Goal: Task Accomplishment & Management: Manage account settings

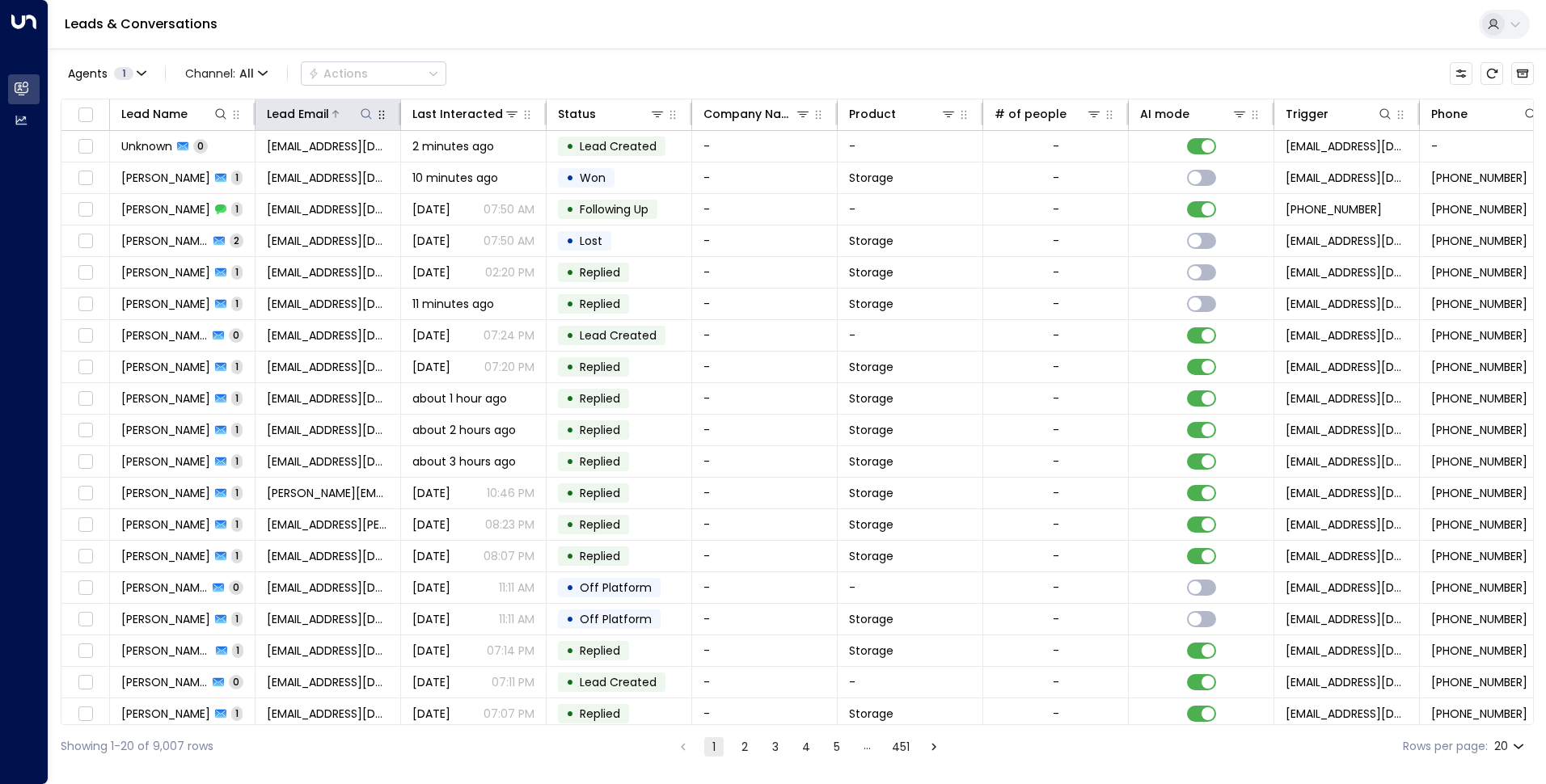
click at [367, 113] on icon at bounding box center [367, 114] width 13 height 13
click at [426, 184] on input "text" at bounding box center [367, 172] width 223 height 29
click at [426, 176] on input "text" at bounding box center [367, 172] width 223 height 29
type input "**********"
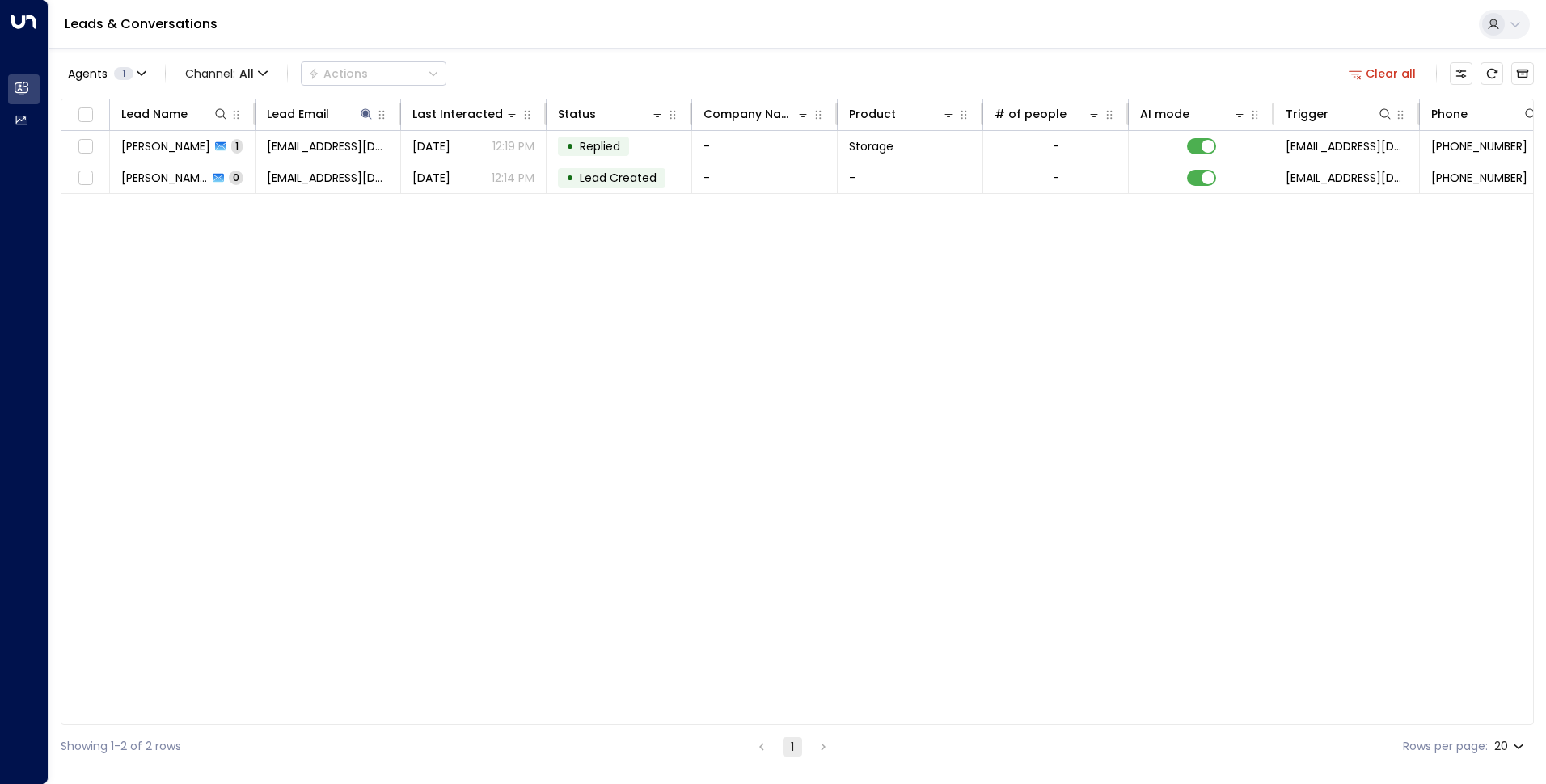
click at [258, 262] on div "Lead Name Lead Email Last Interacted Status Company Name Product # of people AI…" at bounding box center [797, 412] width 1473 height 626
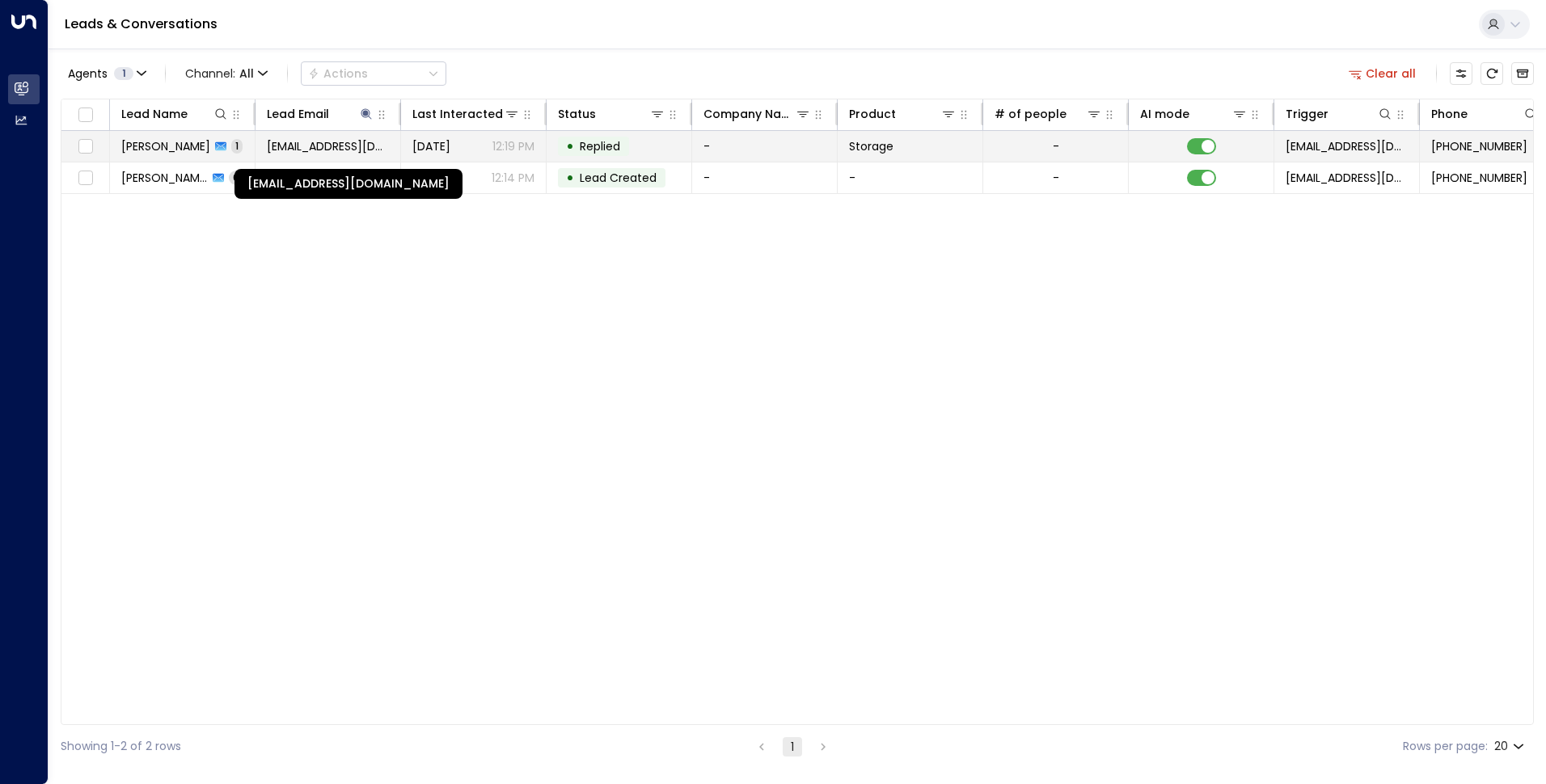
click at [379, 140] on span "[EMAIL_ADDRESS][DOMAIN_NAME]" at bounding box center [327, 146] width 122 height 16
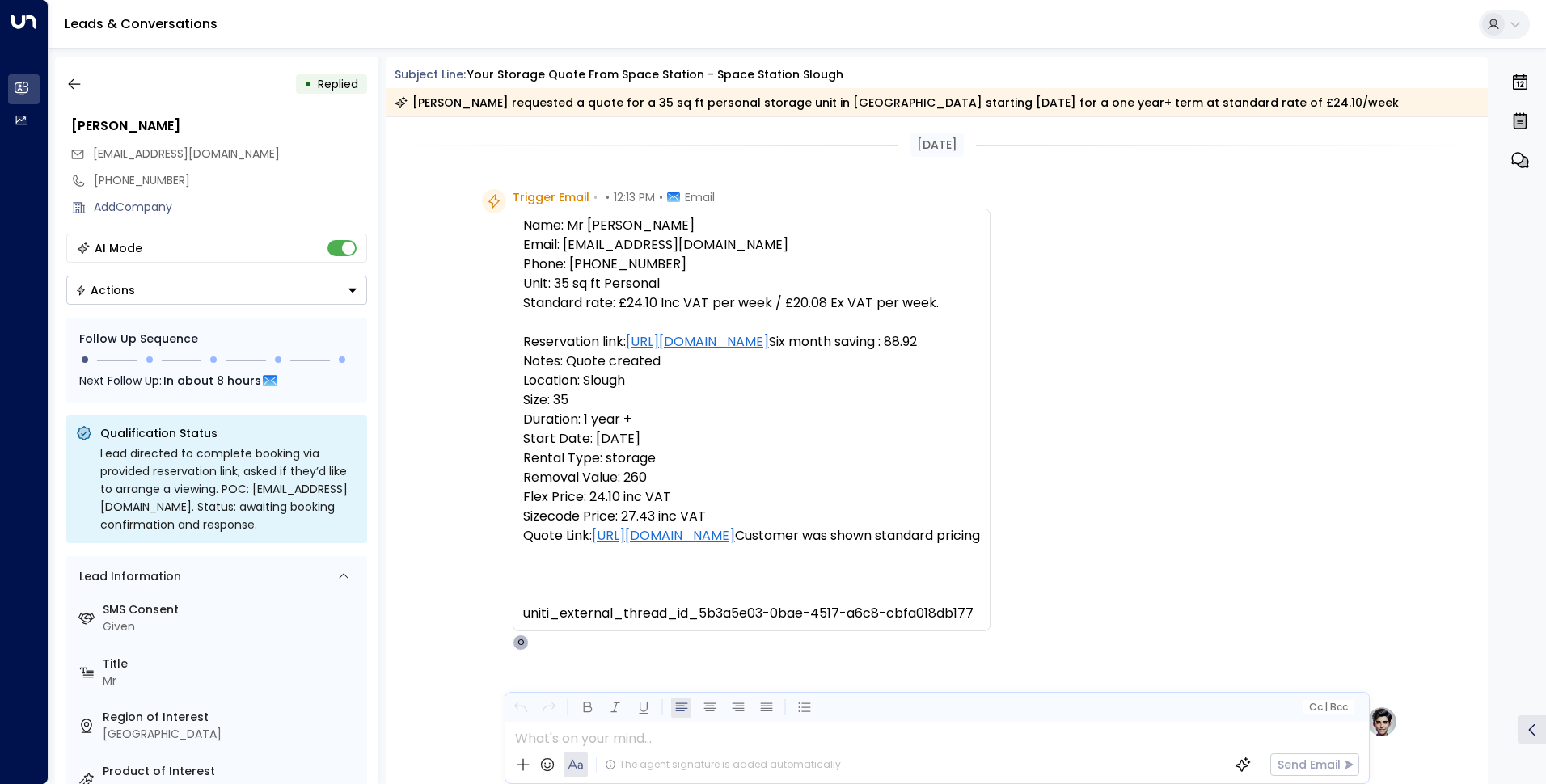
click at [369, 242] on div "• Replied [PERSON_NAME] [EMAIL_ADDRESS][DOMAIN_NAME] [PHONE_NUMBER] Add Company…" at bounding box center [217, 420] width 324 height 727
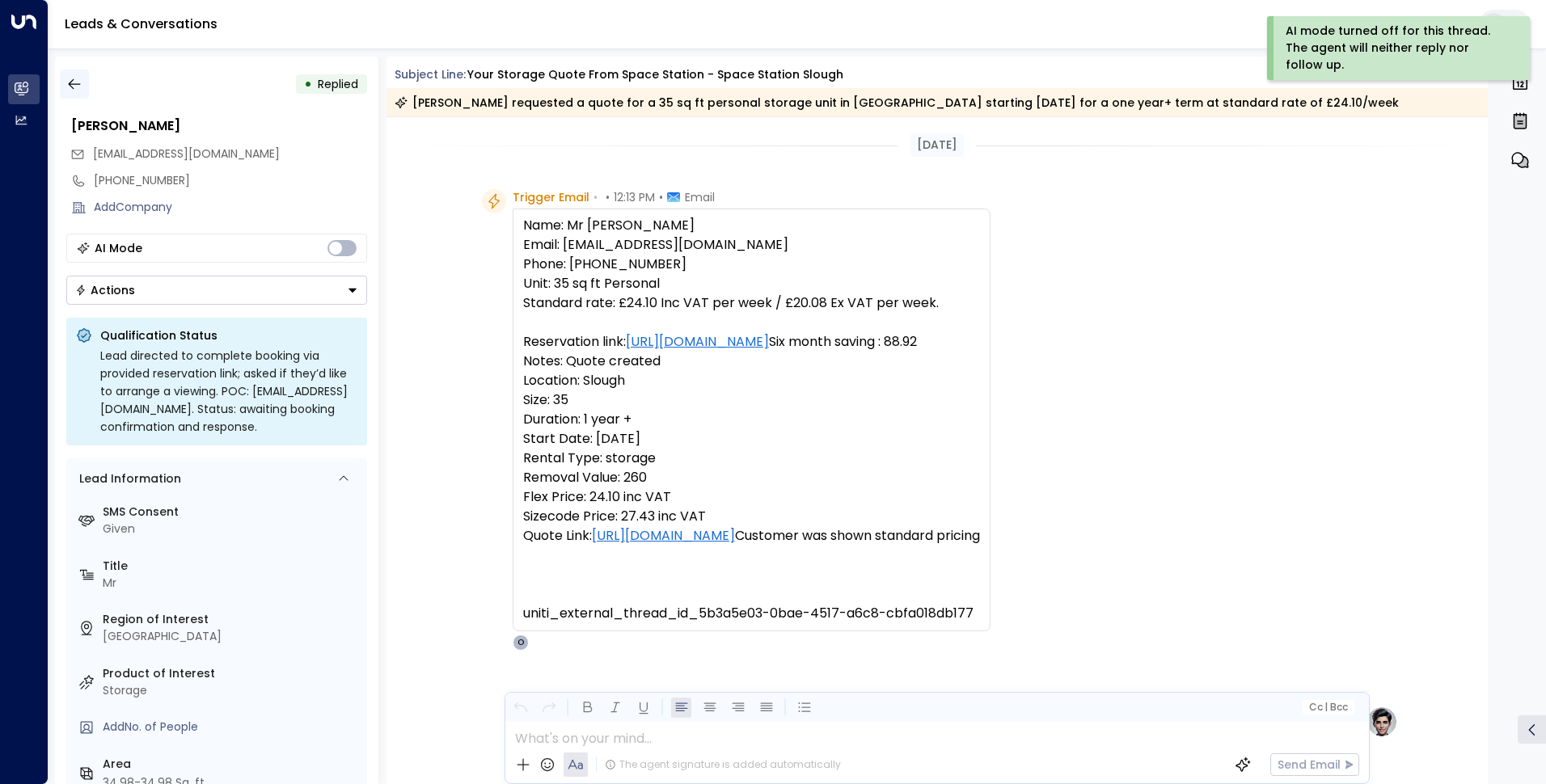
click at [74, 92] on button "button" at bounding box center [74, 84] width 30 height 29
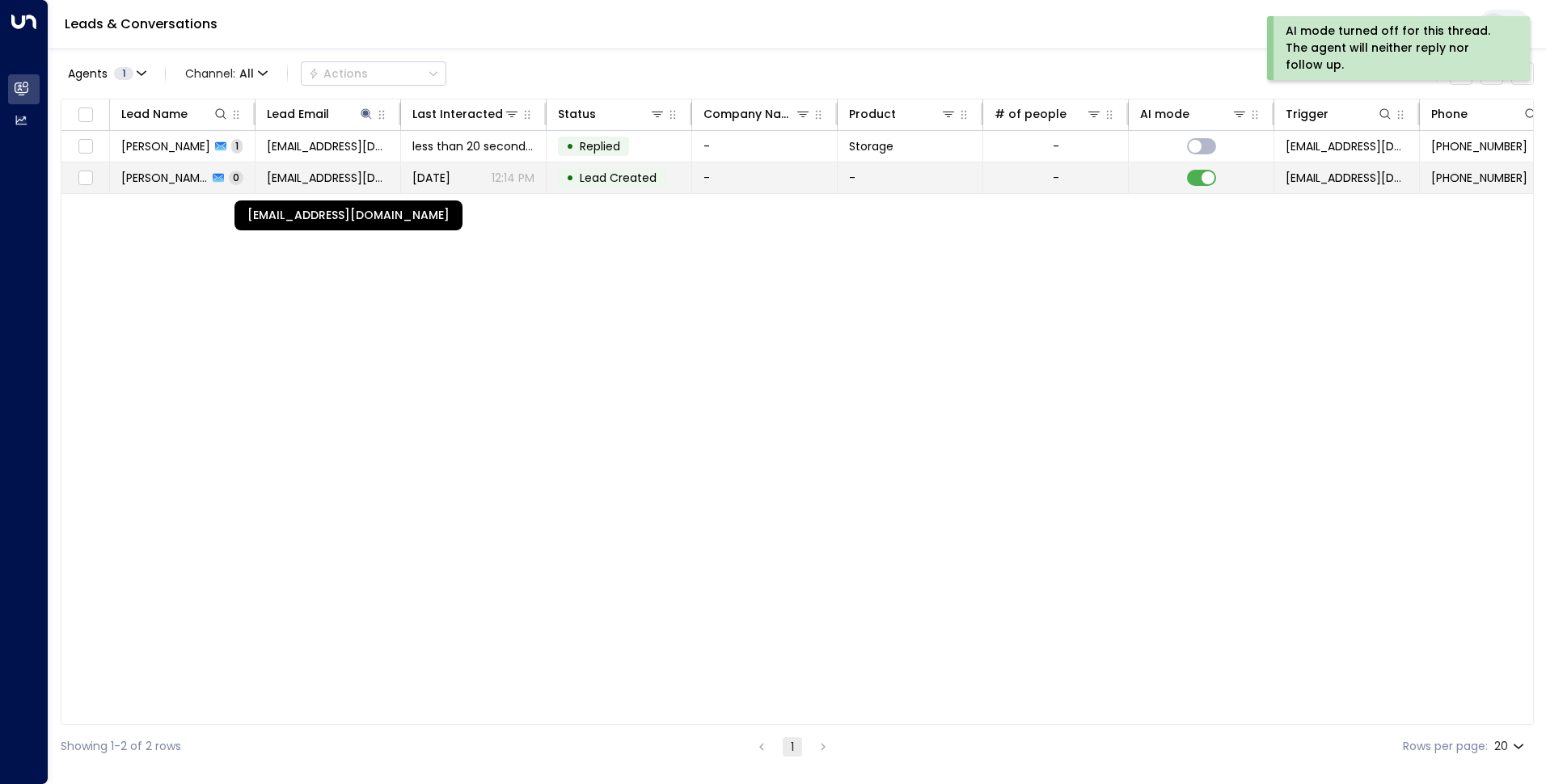
click at [315, 174] on span "[EMAIL_ADDRESS][DOMAIN_NAME]" at bounding box center [327, 177] width 122 height 16
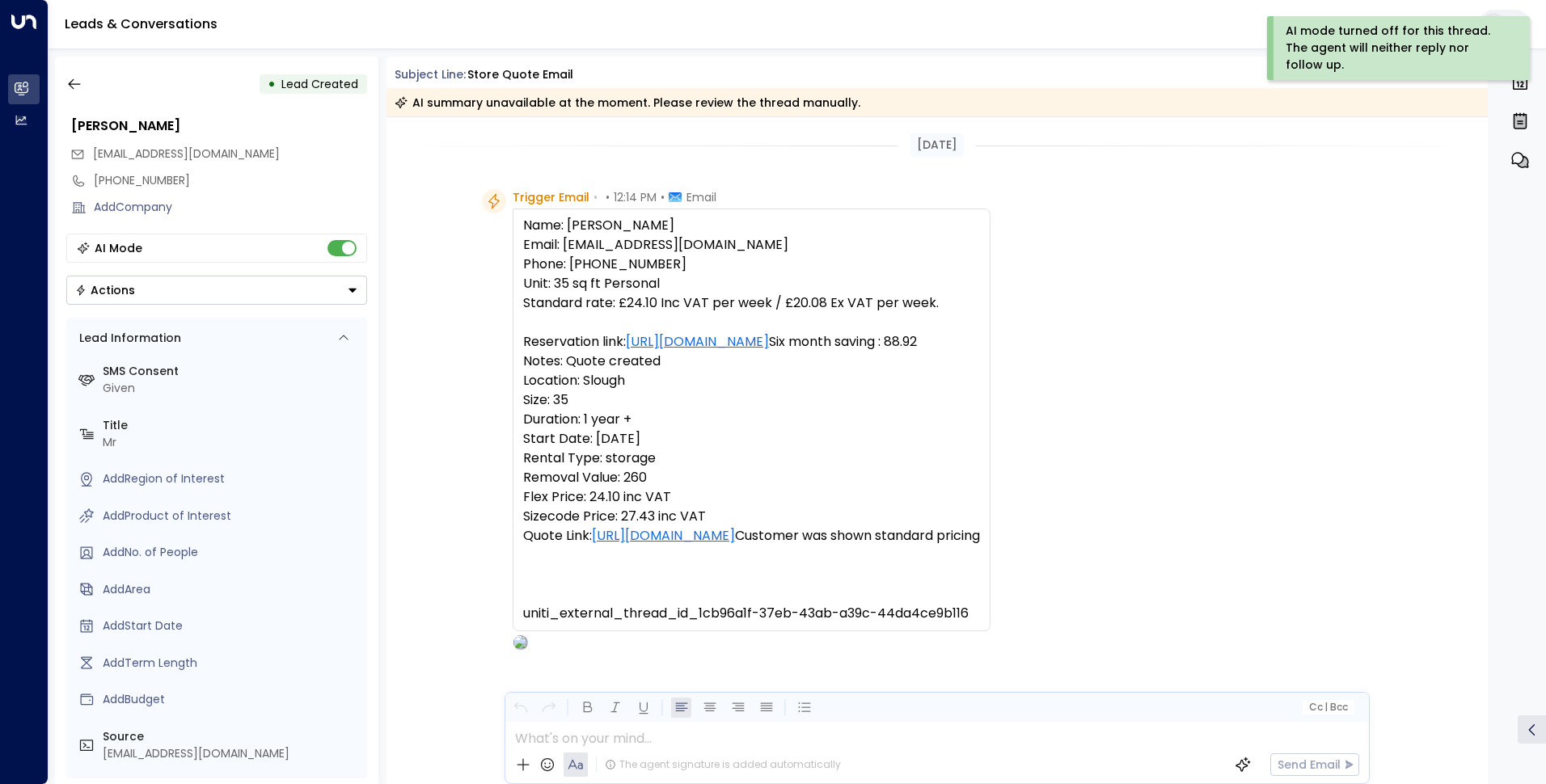
scroll to position [67, 0]
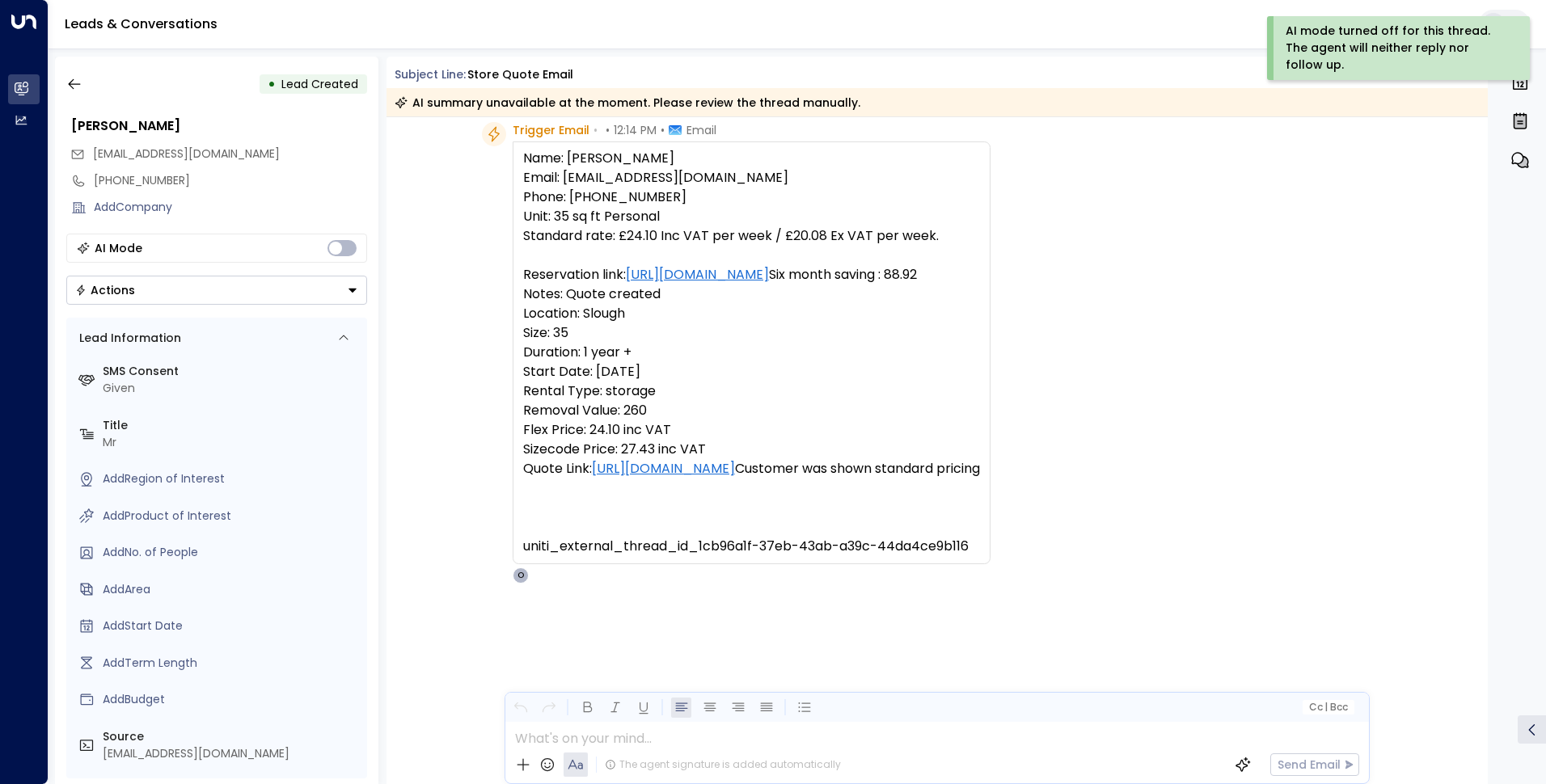
click at [142, 296] on button "Actions" at bounding box center [217, 290] width 301 height 29
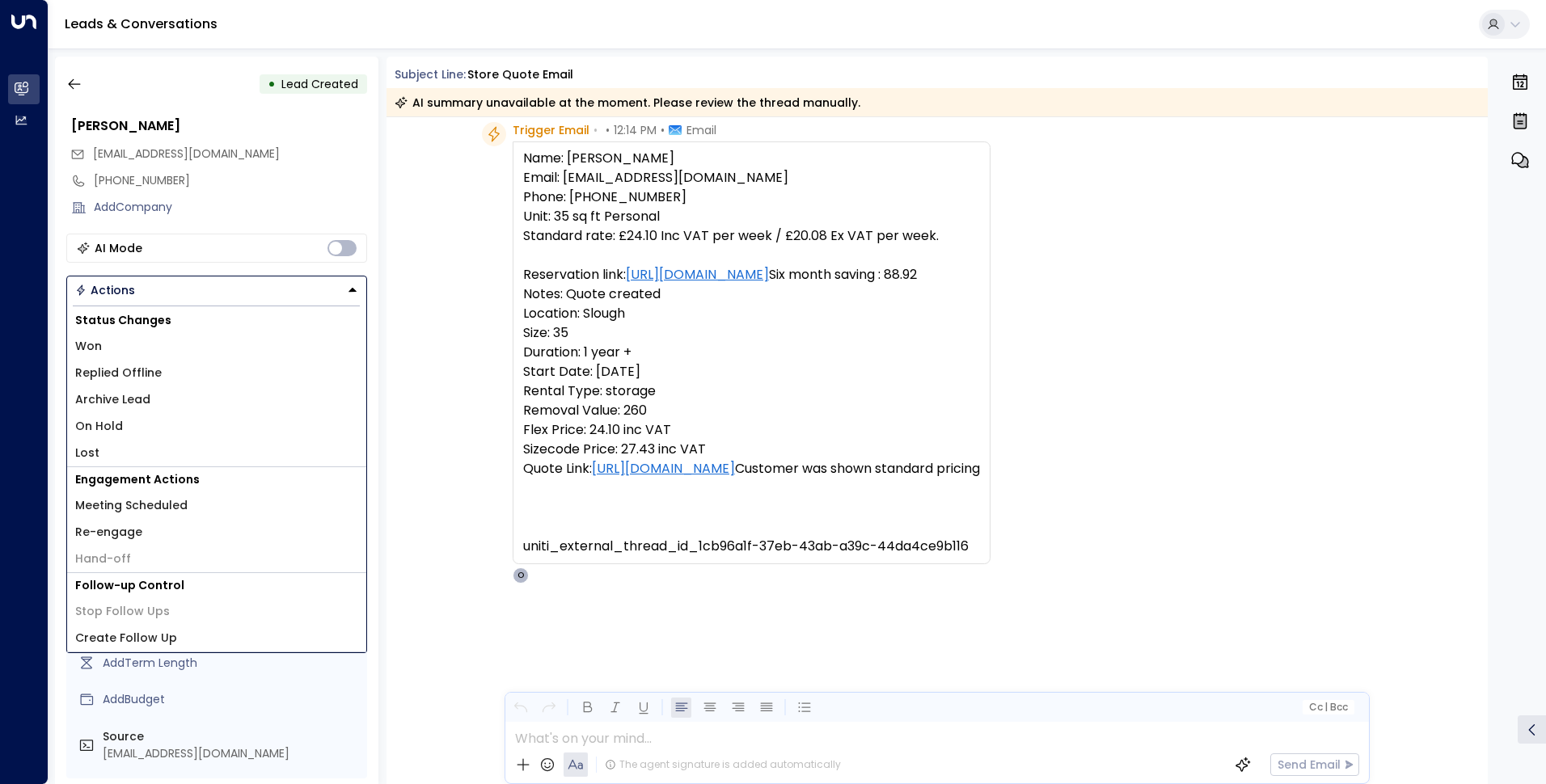
click at [163, 372] on li "Replied Offline" at bounding box center [216, 373] width 299 height 27
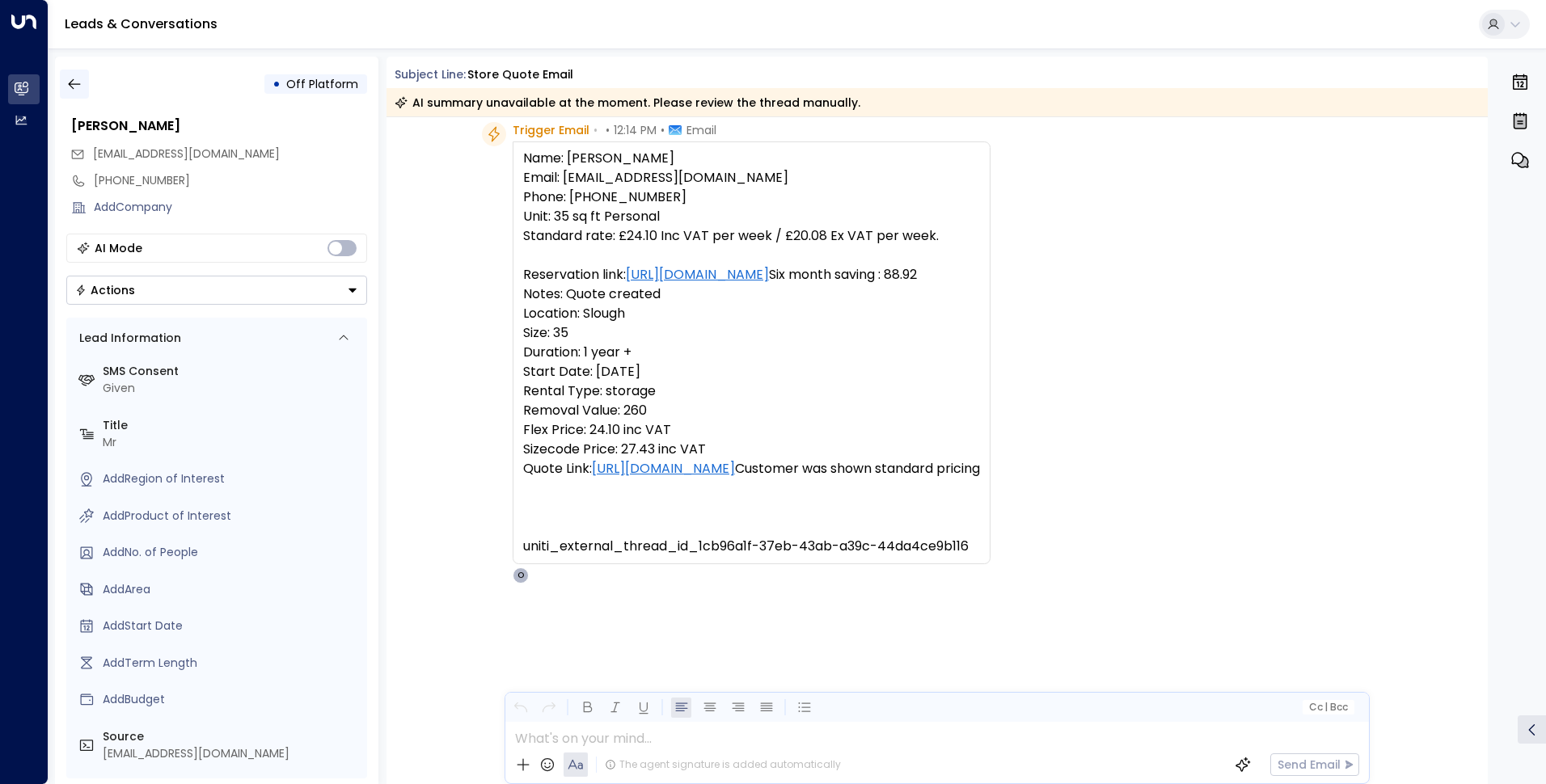
click at [77, 86] on icon "button" at bounding box center [74, 84] width 16 height 16
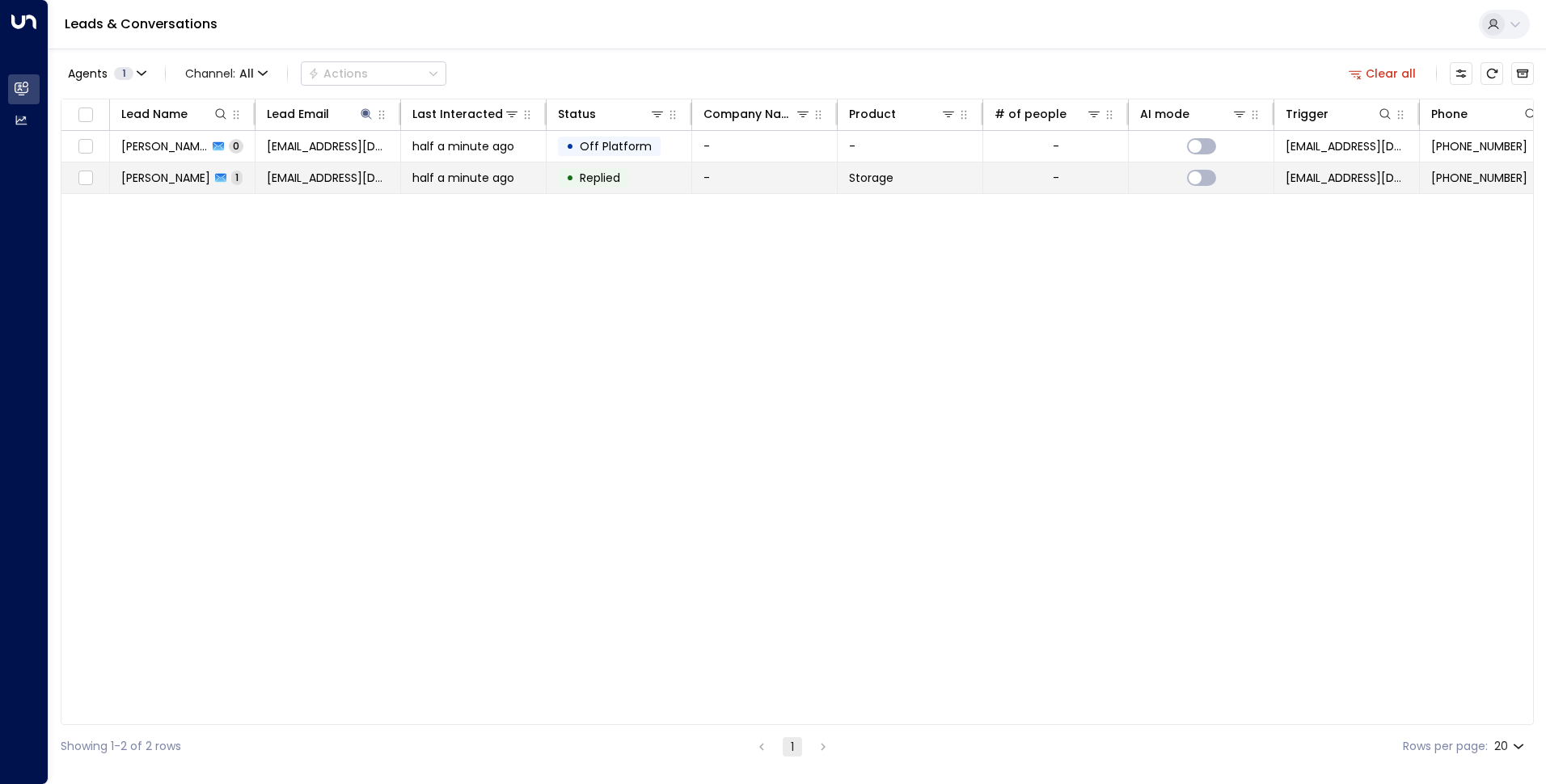
click at [565, 174] on div "• Replied" at bounding box center [593, 178] width 71 height 19
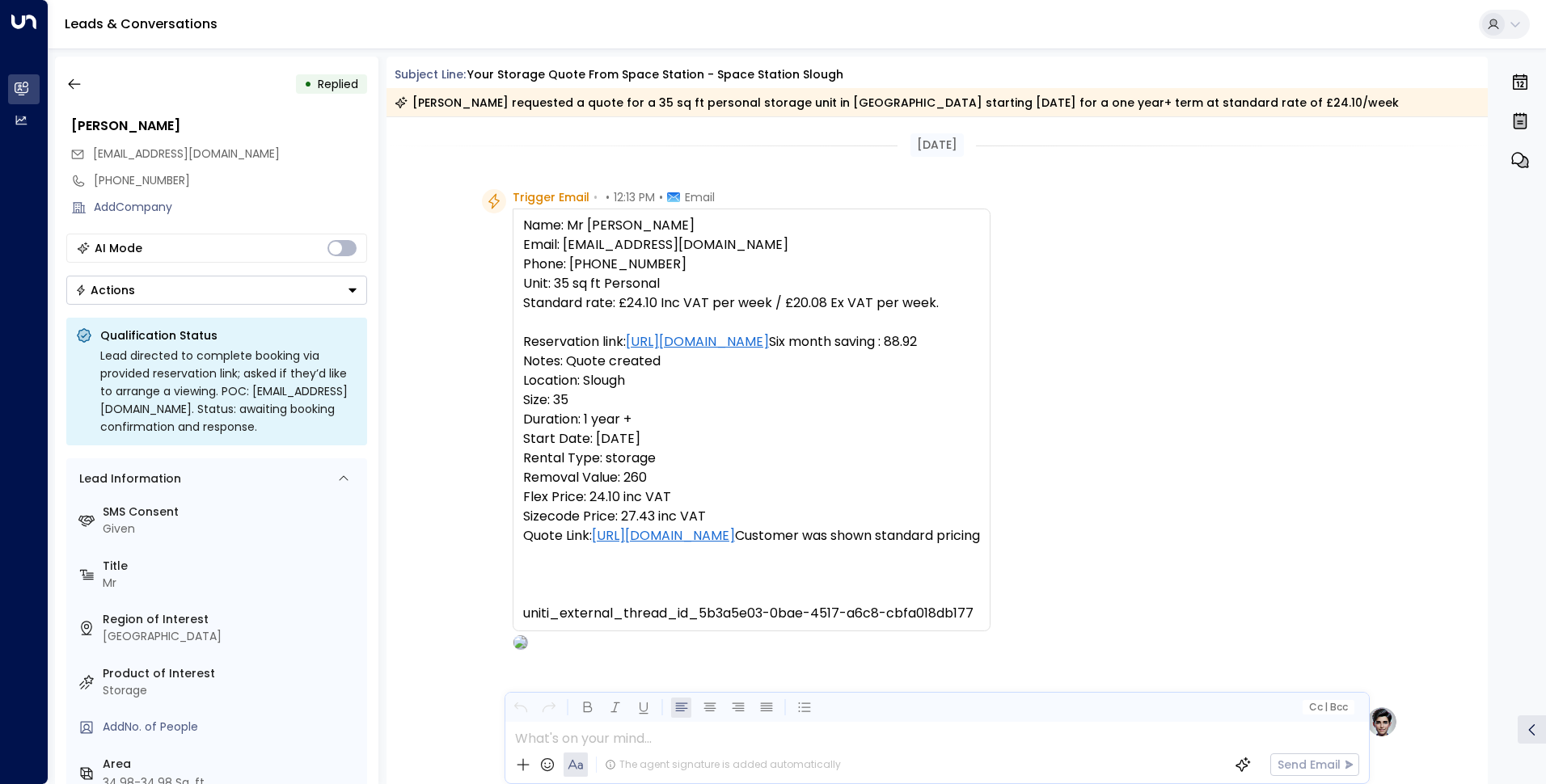
scroll to position [578, 0]
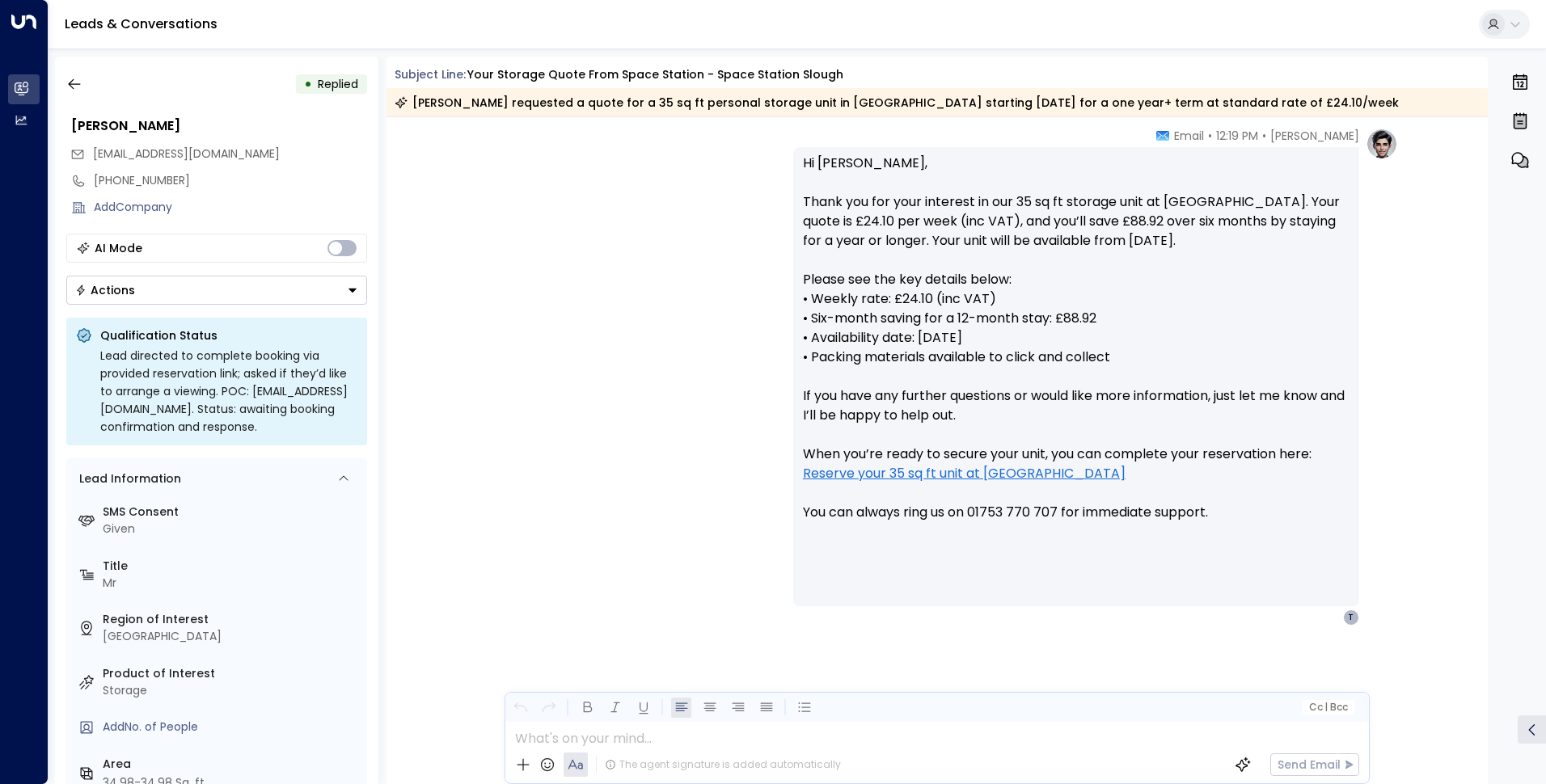
click at [255, 288] on button "Actions" at bounding box center [217, 290] width 301 height 29
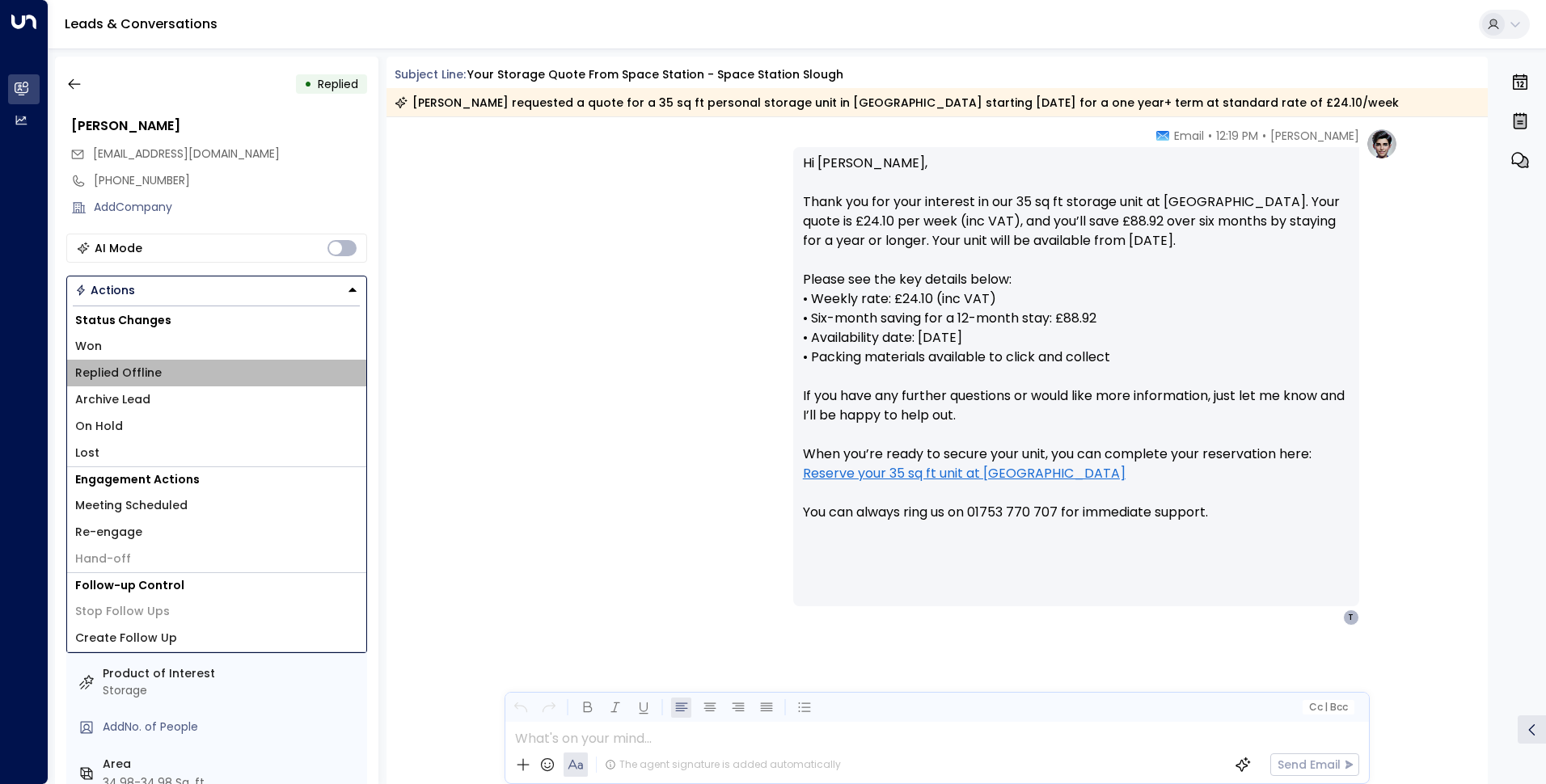
click at [167, 371] on li "Replied Offline" at bounding box center [216, 373] width 299 height 27
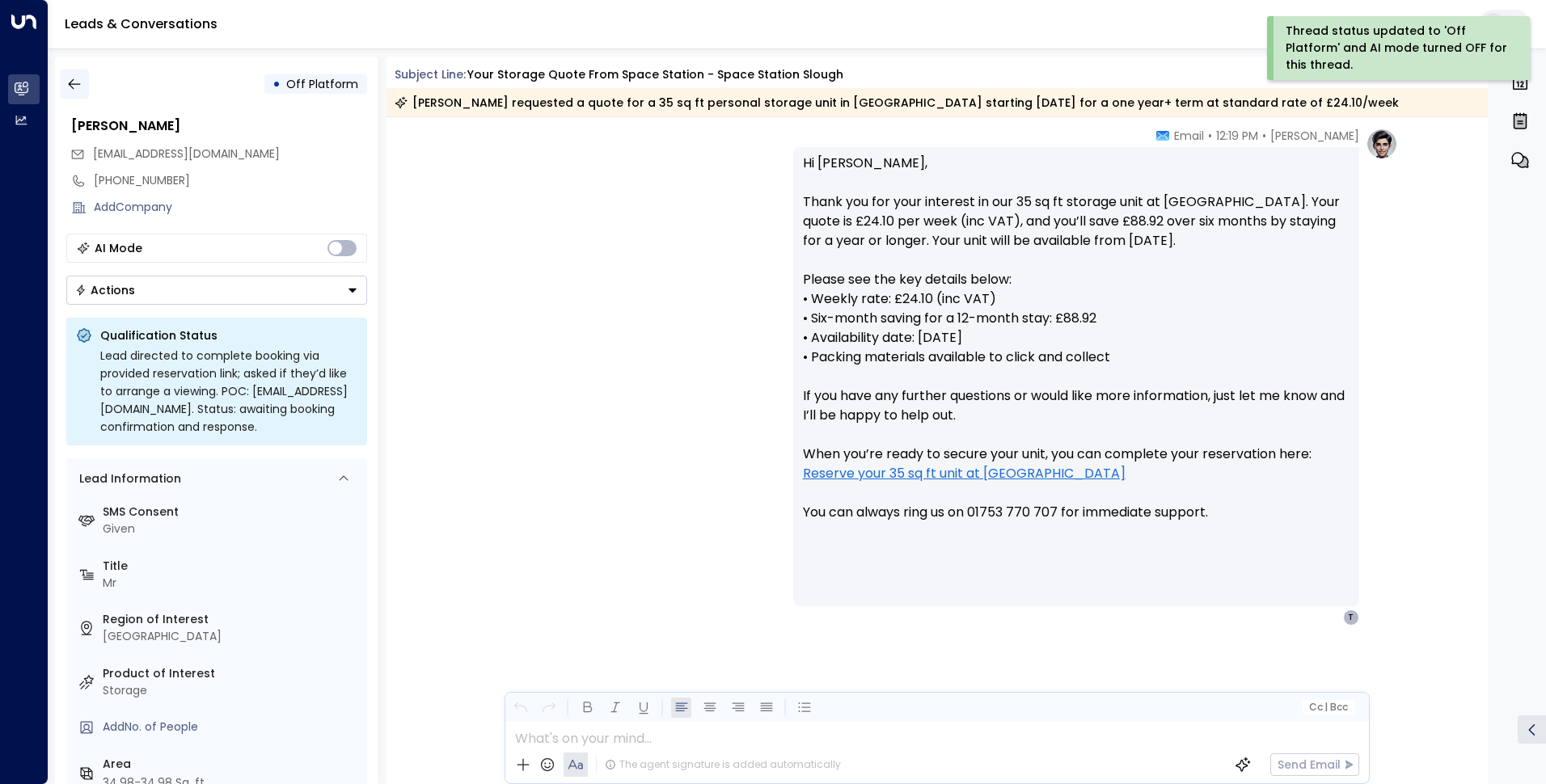
click at [64, 88] on button "button" at bounding box center [74, 84] width 30 height 29
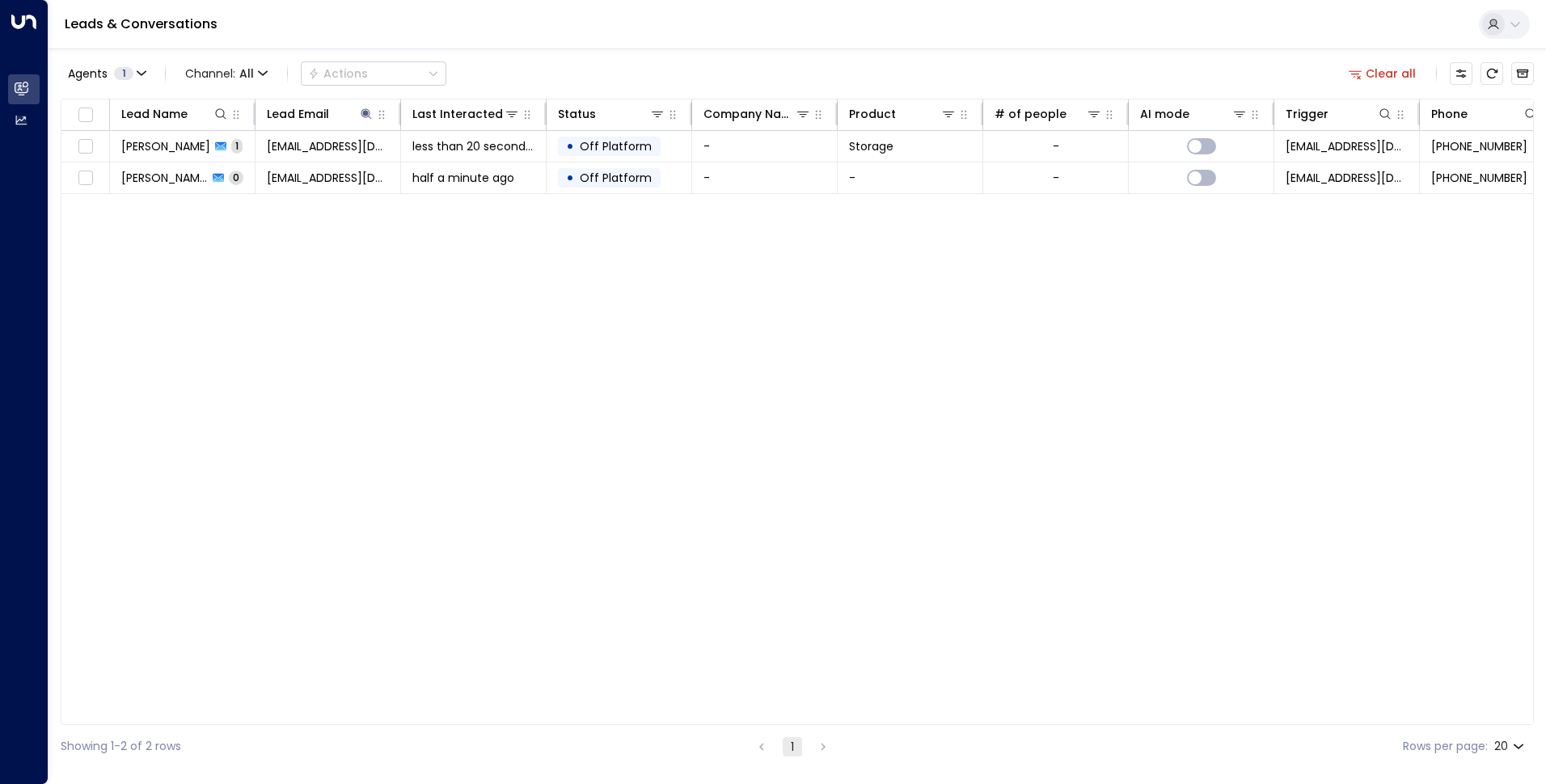
click at [1179, 378] on div "Lead Name Lead Email Last Interacted Status Company Name Product # of people AI…" at bounding box center [797, 412] width 1473 height 626
